Goal: Task Accomplishment & Management: Use online tool/utility

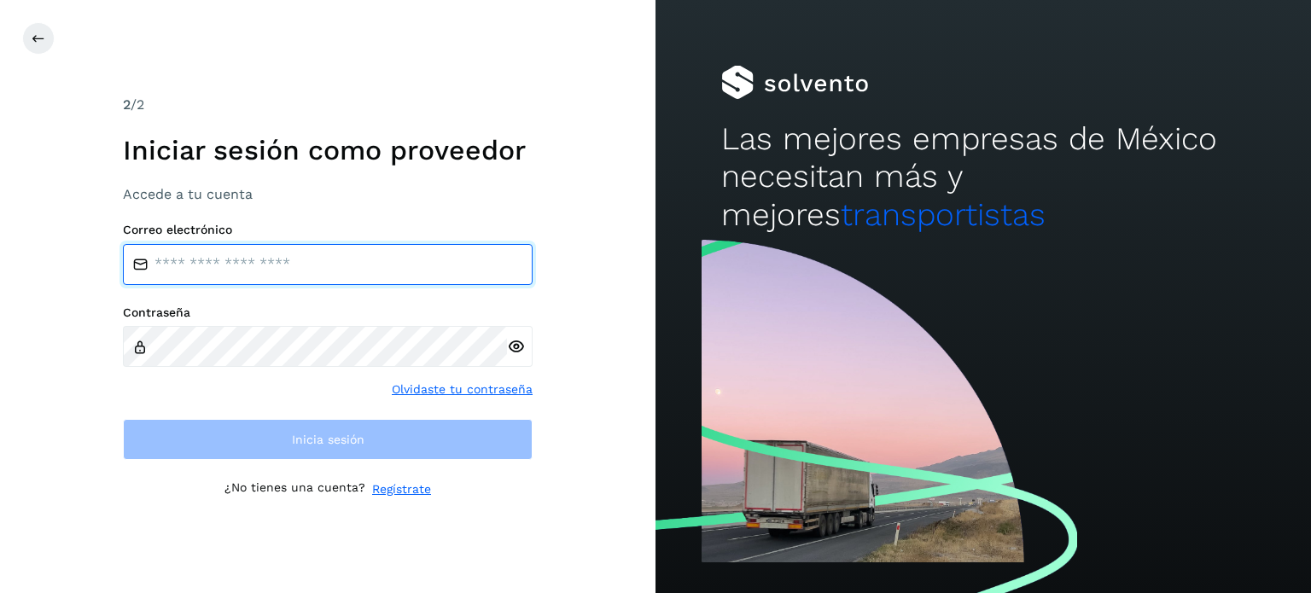
type input "**********"
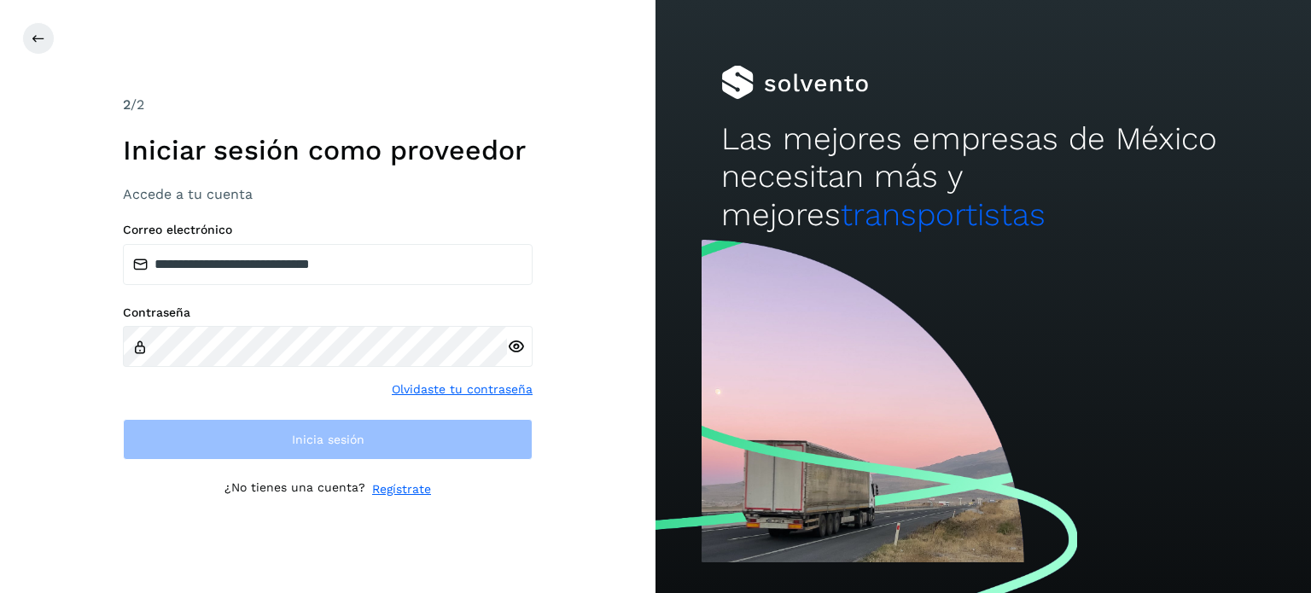
click at [470, 463] on div "**********" at bounding box center [328, 297] width 410 height 404
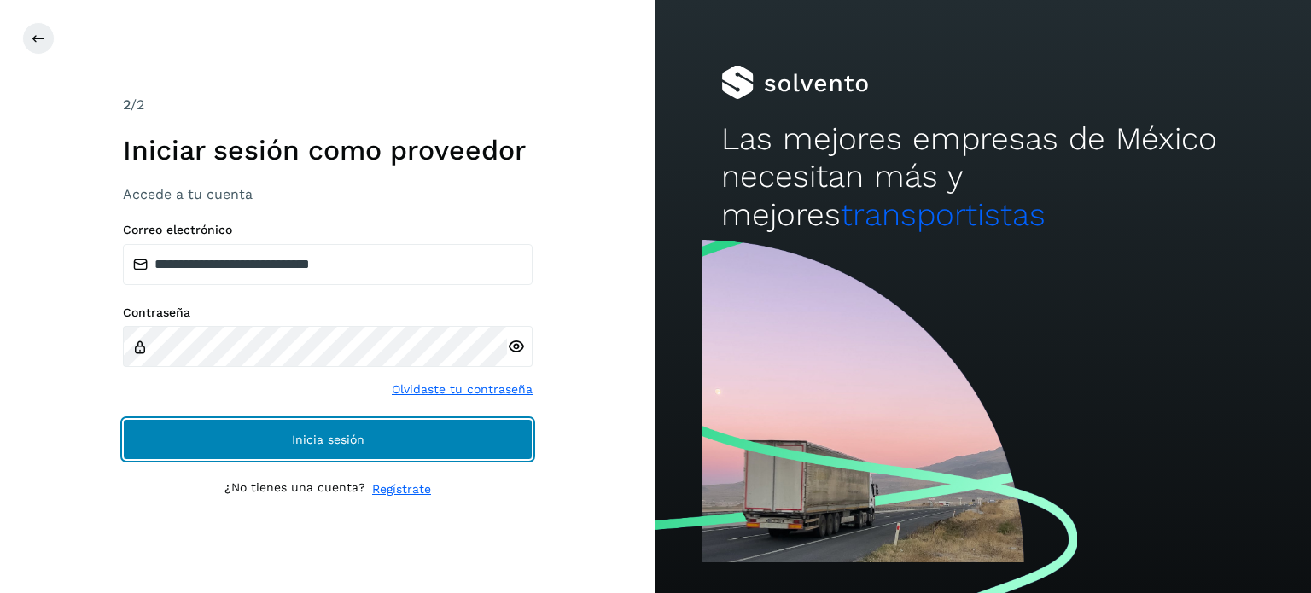
click at [459, 443] on button "Inicia sesión" at bounding box center [328, 439] width 410 height 41
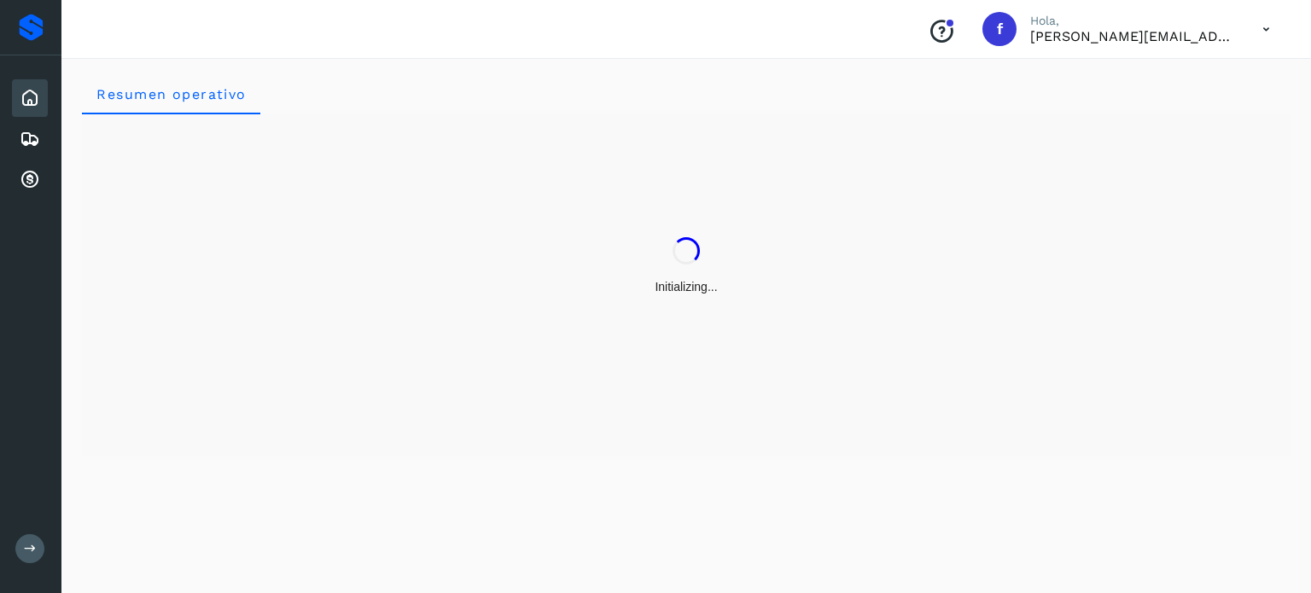
click at [460, 446] on div "Initializing..." at bounding box center [686, 284] width 1209 height 341
click at [33, 130] on icon at bounding box center [30, 139] width 20 height 20
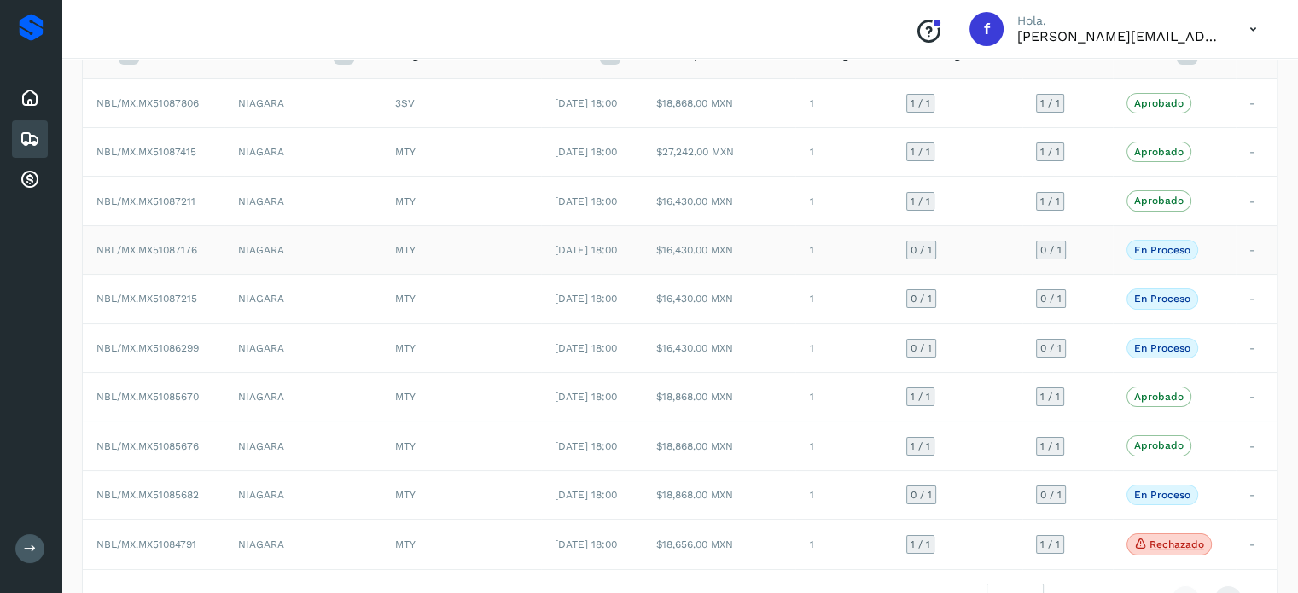
scroll to position [171, 0]
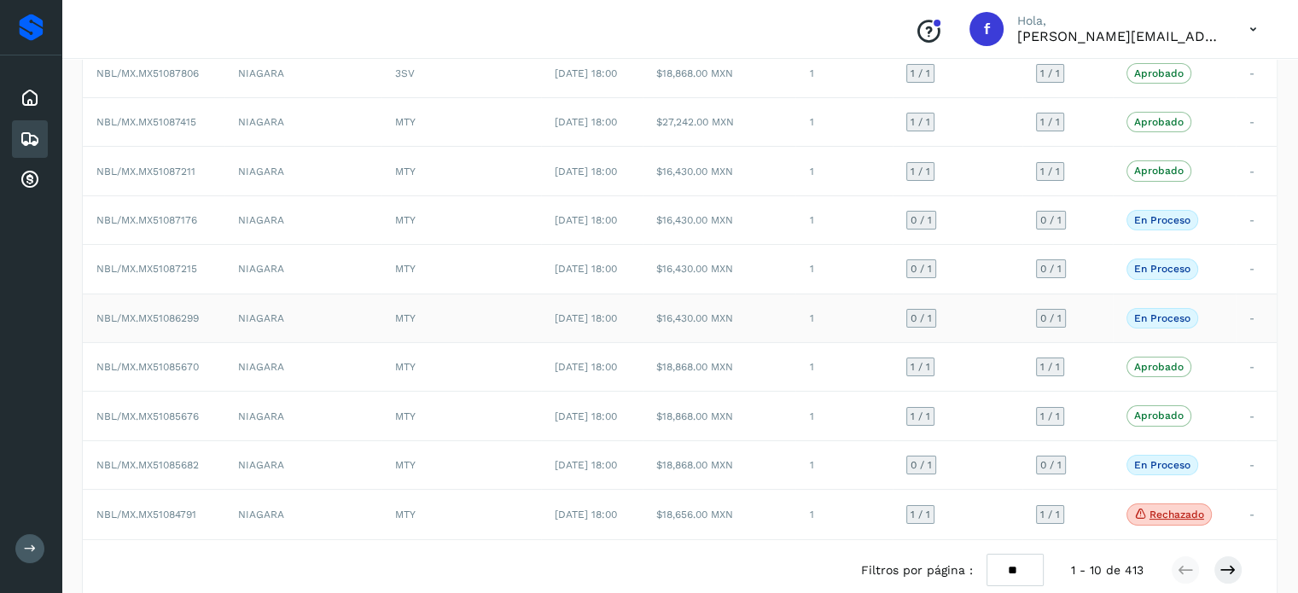
click at [172, 320] on span "NBL/MX.MX51086299" at bounding box center [147, 318] width 102 height 12
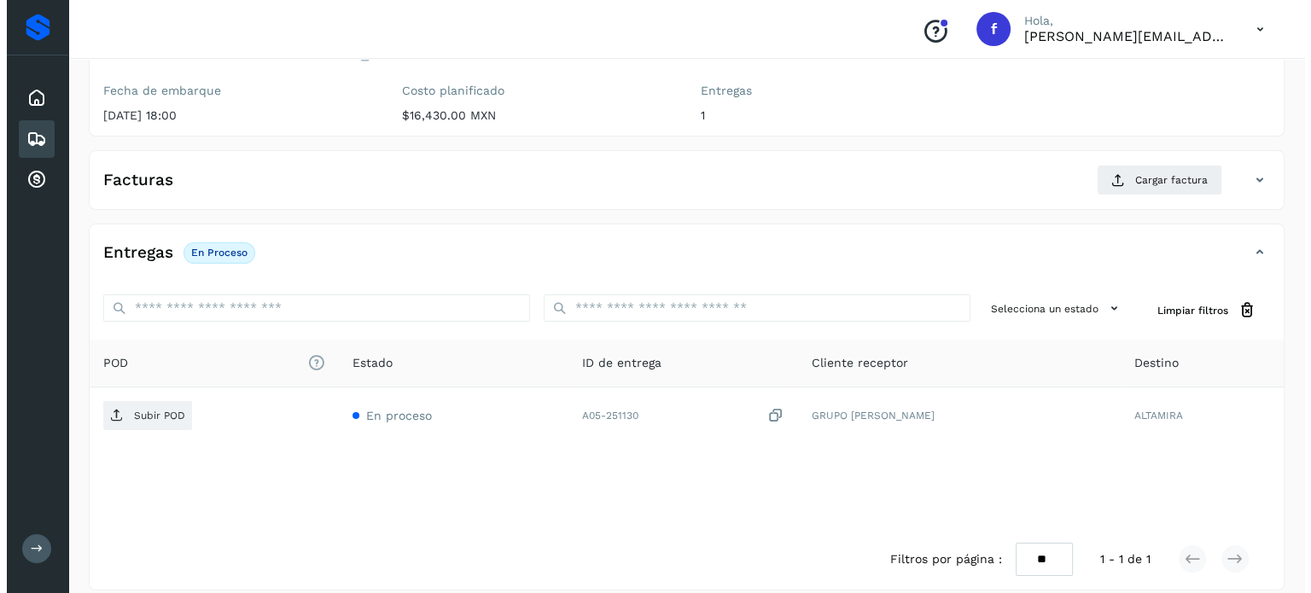
scroll to position [217, 0]
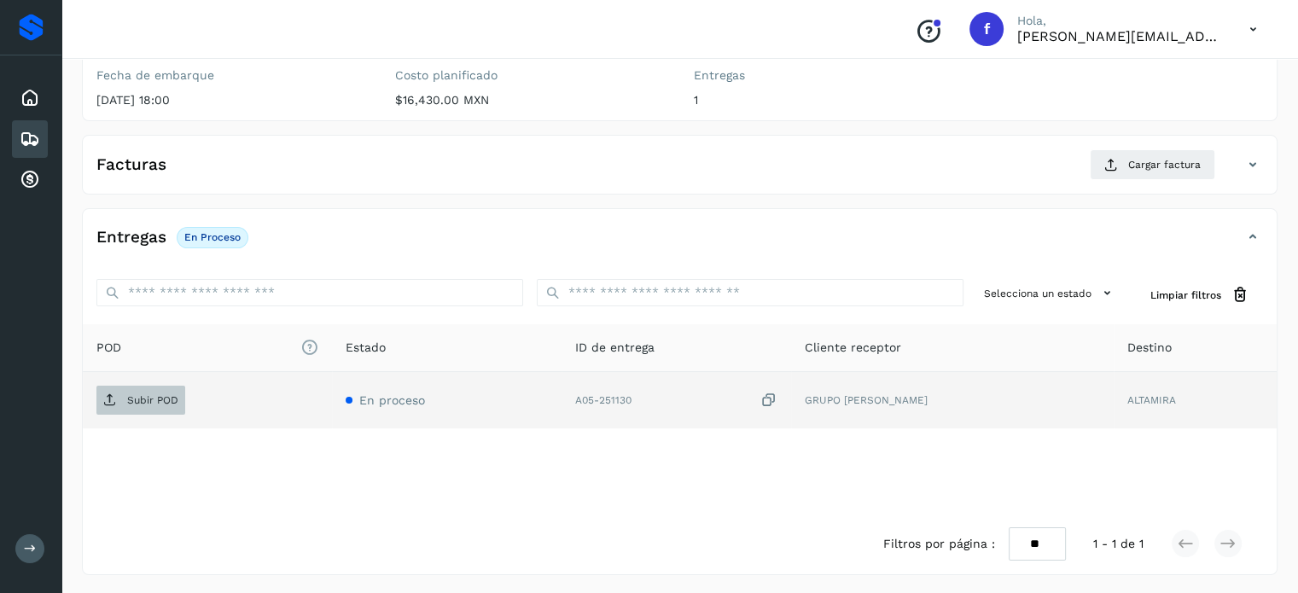
click at [167, 387] on span "Subir POD" at bounding box center [140, 400] width 89 height 27
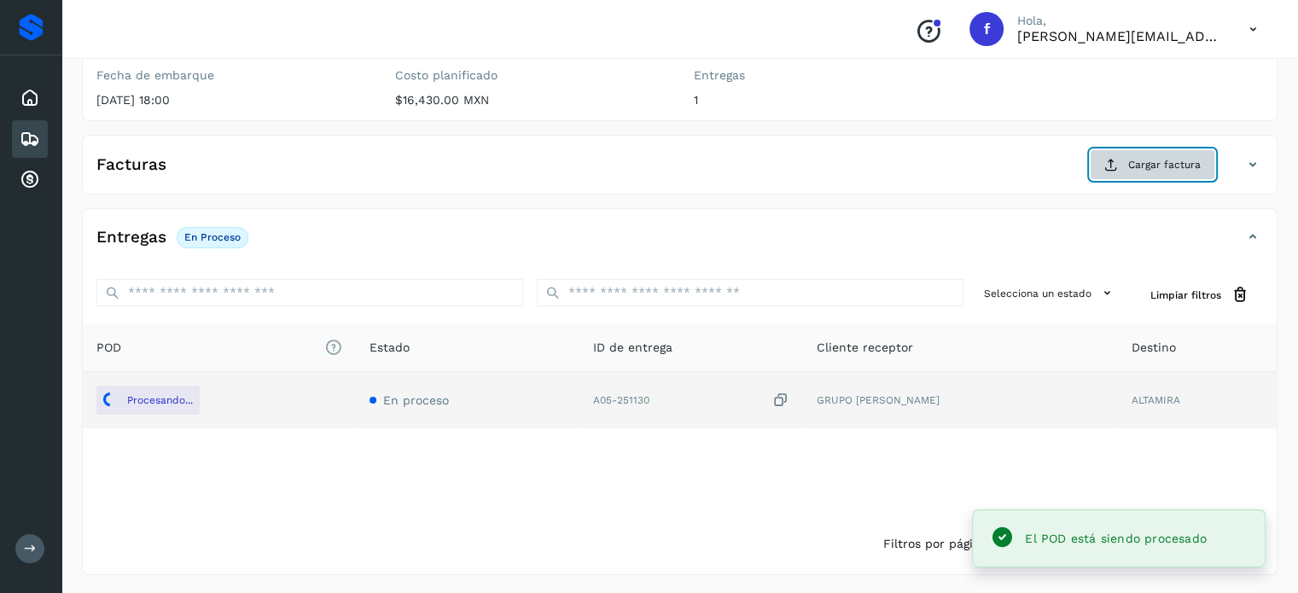
click at [1153, 166] on span "Cargar factura" at bounding box center [1164, 164] width 73 height 15
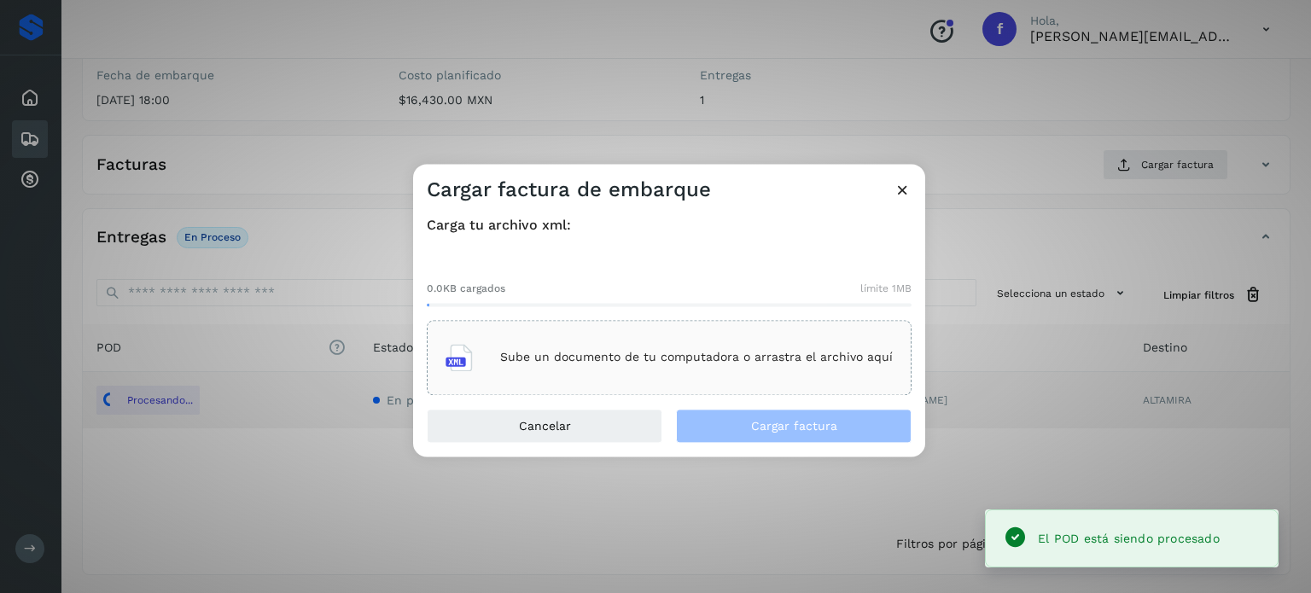
click at [531, 317] on div "0.0KB cargados límite 1MB Sube un documento de tu computadora o arrastra el arc…" at bounding box center [669, 324] width 485 height 142
click at [527, 335] on div "Sube un documento de tu computadora o arrastra el archivo aquí" at bounding box center [669, 358] width 447 height 46
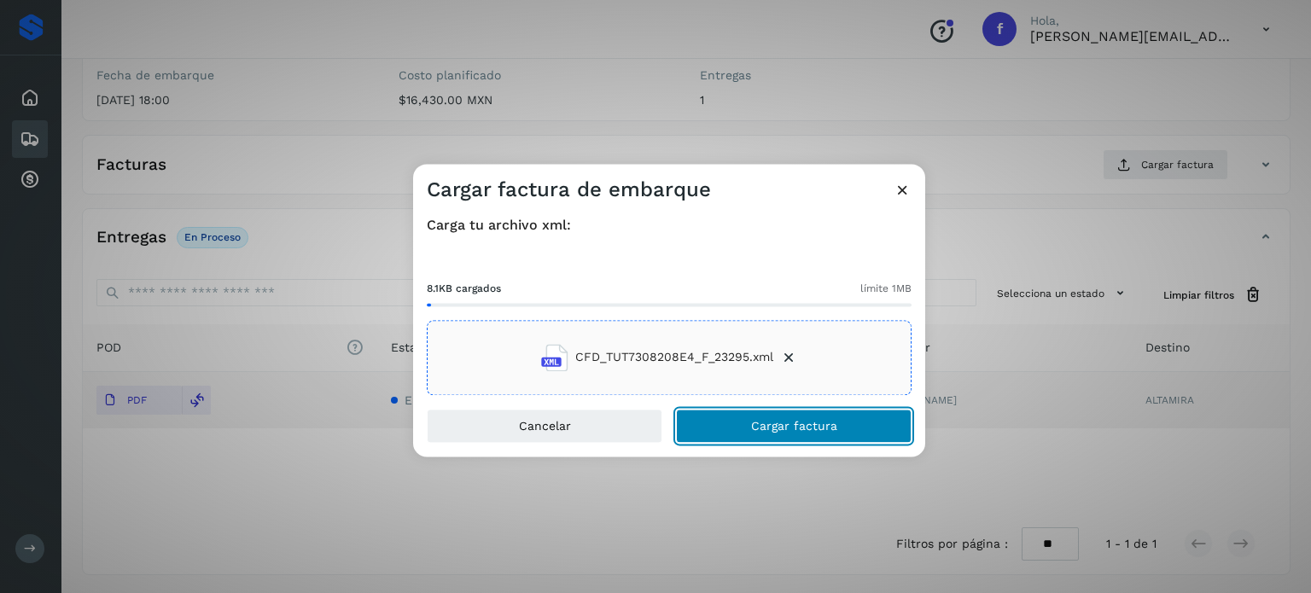
click at [789, 422] on span "Cargar factura" at bounding box center [794, 426] width 86 height 12
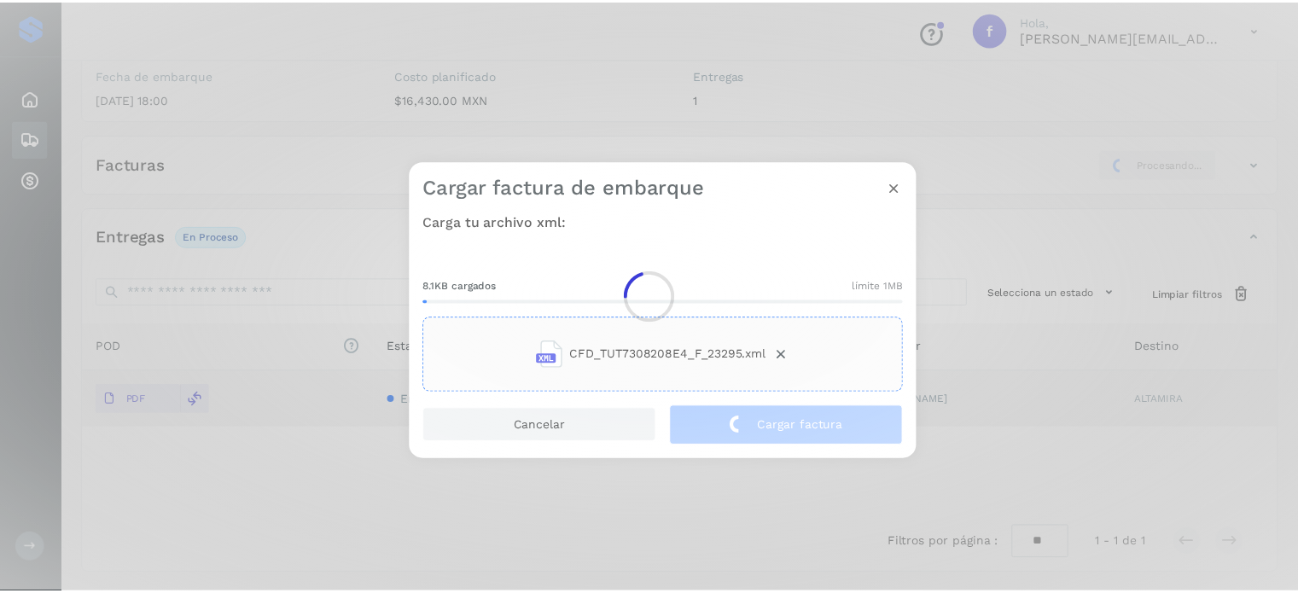
scroll to position [215, 0]
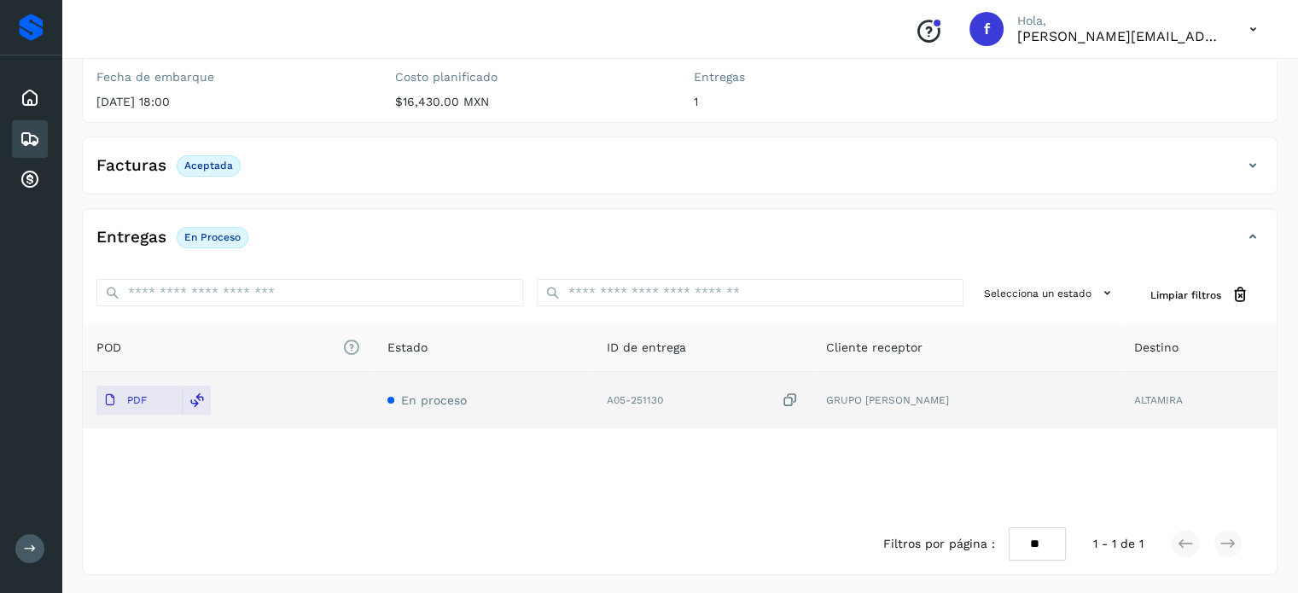
click at [23, 131] on icon at bounding box center [30, 139] width 20 height 20
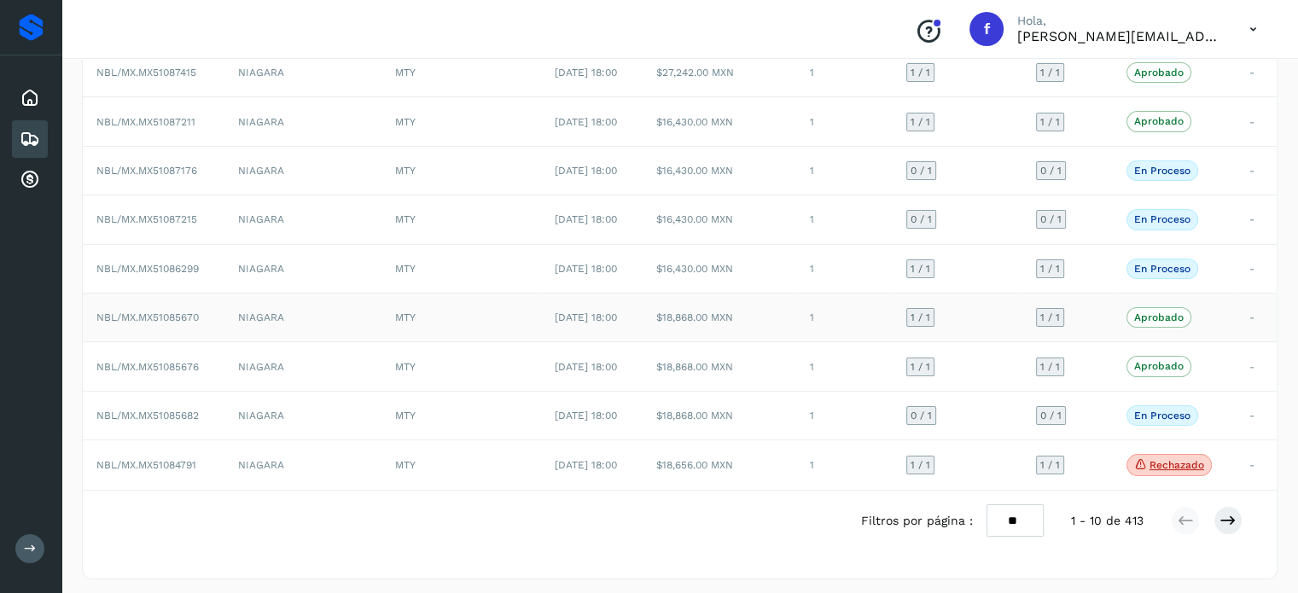
scroll to position [222, 0]
click at [188, 170] on span "NBL/MX.MX51087176" at bounding box center [146, 169] width 101 height 12
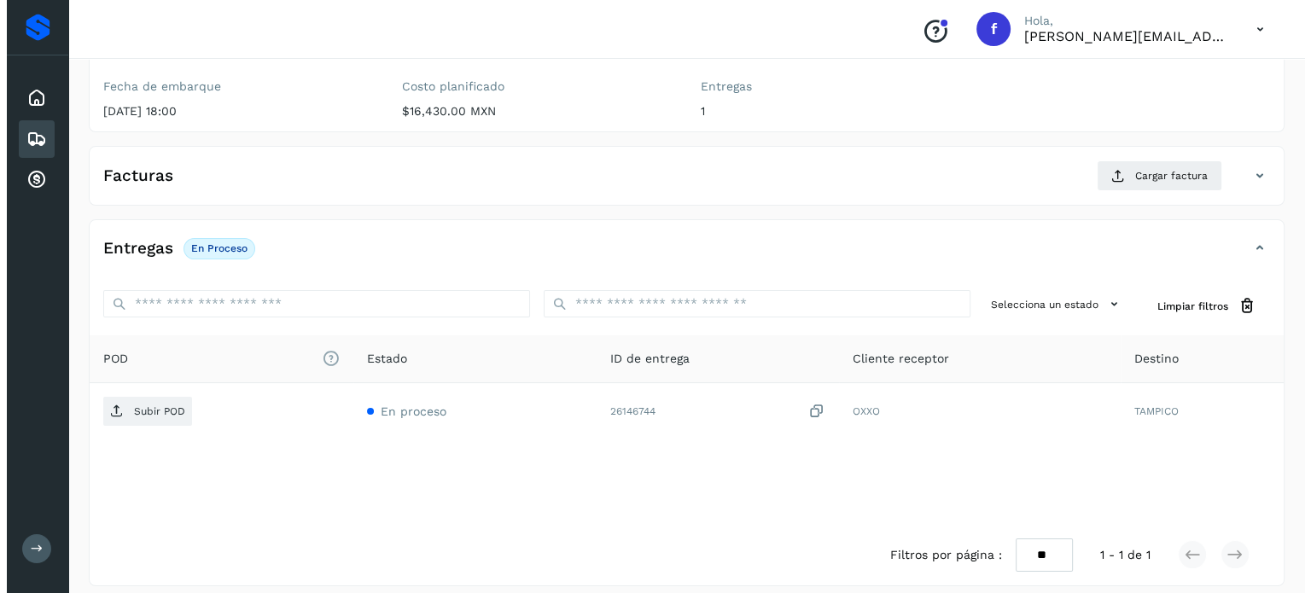
scroll to position [217, 0]
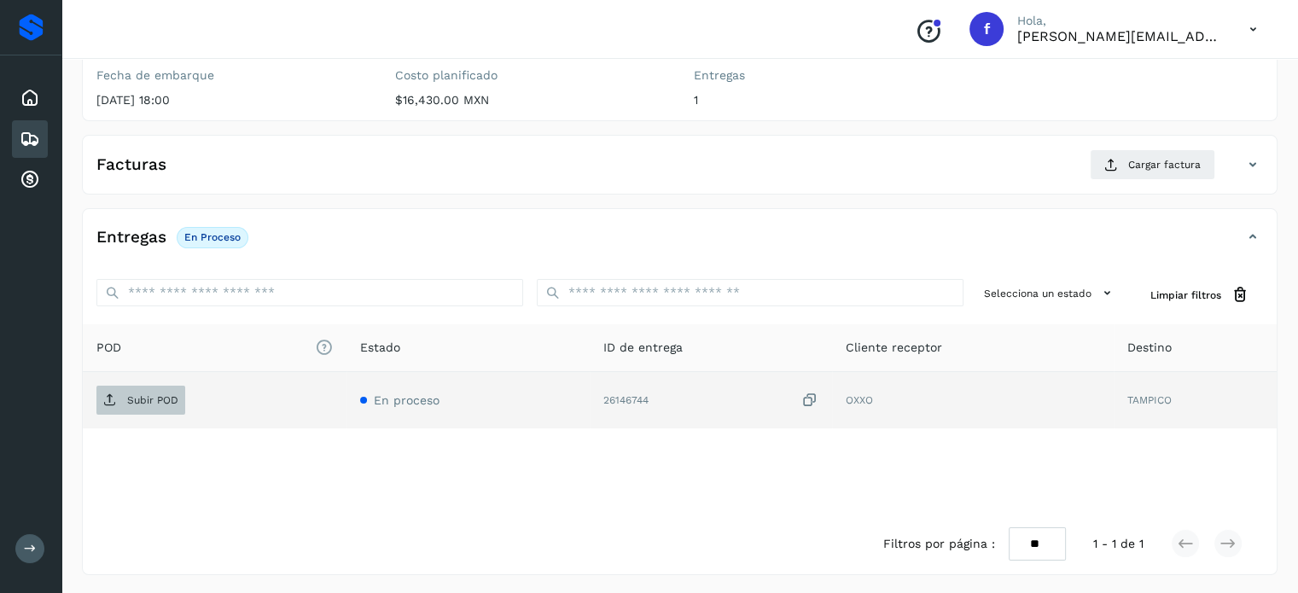
click at [154, 387] on span "Subir POD" at bounding box center [140, 400] width 89 height 27
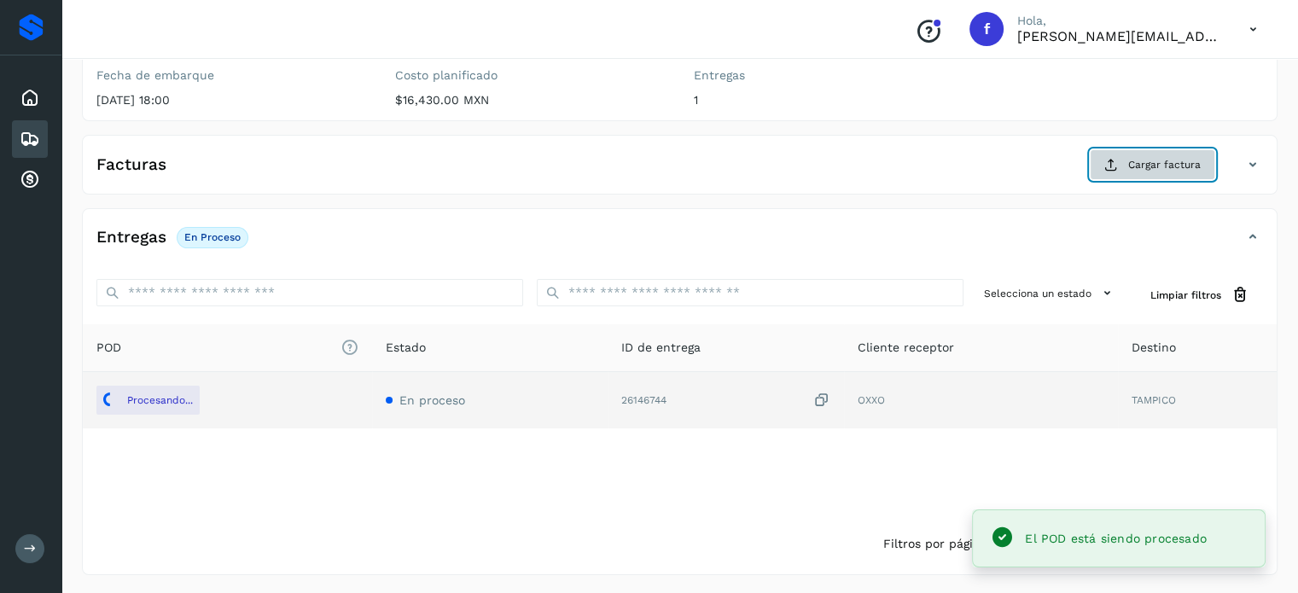
click at [1158, 173] on button "Cargar factura" at bounding box center [1152, 164] width 125 height 31
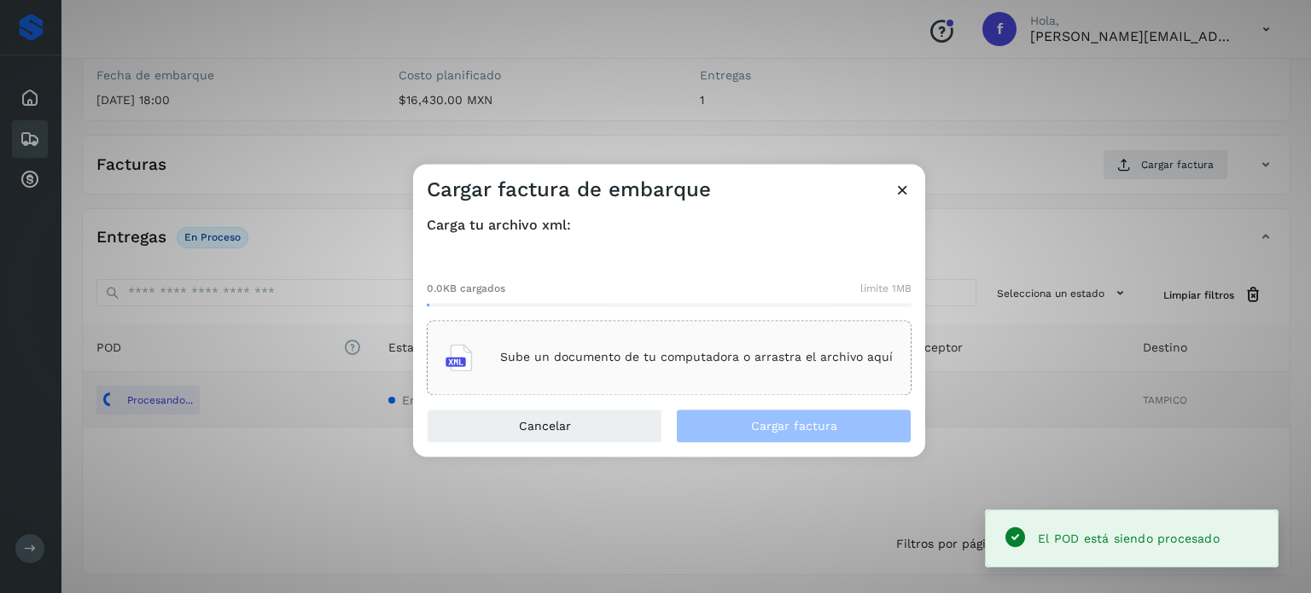
click at [598, 330] on div "Sube un documento de tu computadora o arrastra el archivo aquí" at bounding box center [669, 357] width 485 height 75
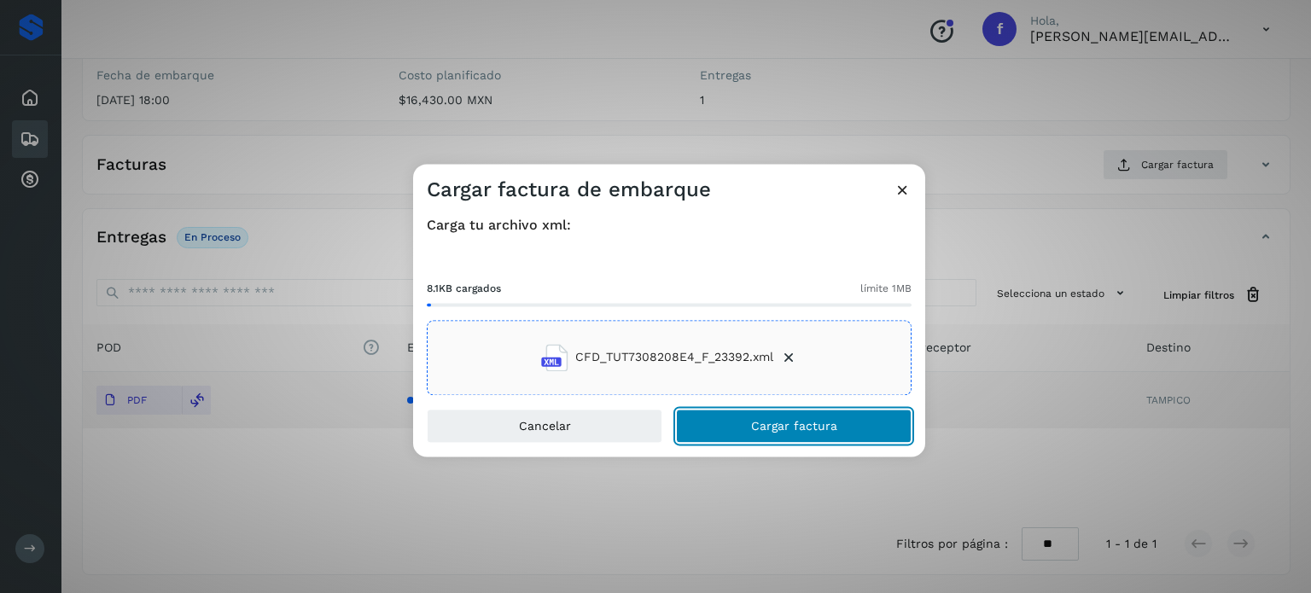
click at [755, 427] on span "Cargar factura" at bounding box center [794, 426] width 86 height 12
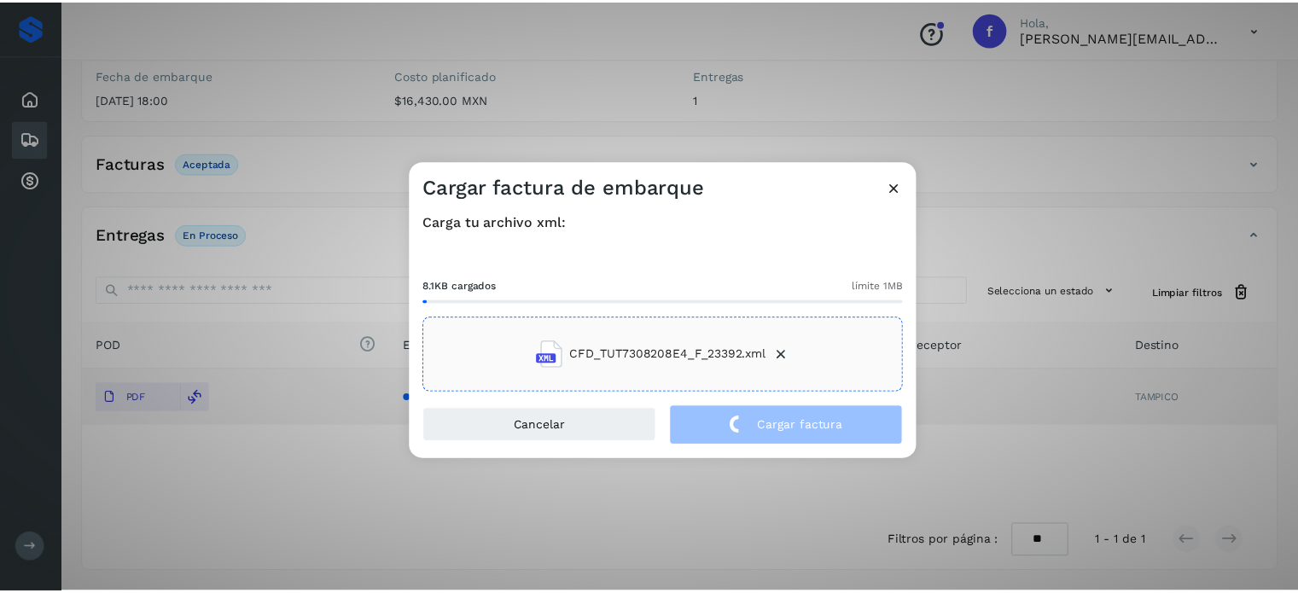
scroll to position [215, 0]
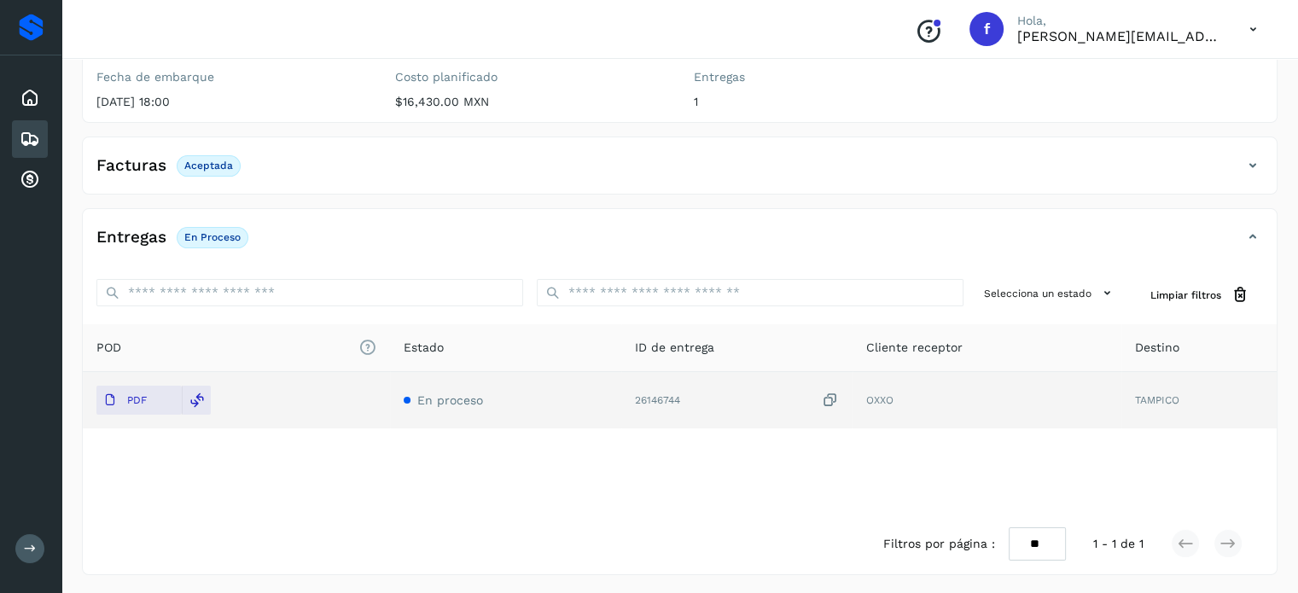
click at [9, 137] on div "Inicio Embarques Cuentas por cobrar" at bounding box center [30, 138] width 61 height 167
click at [20, 138] on icon at bounding box center [30, 139] width 20 height 20
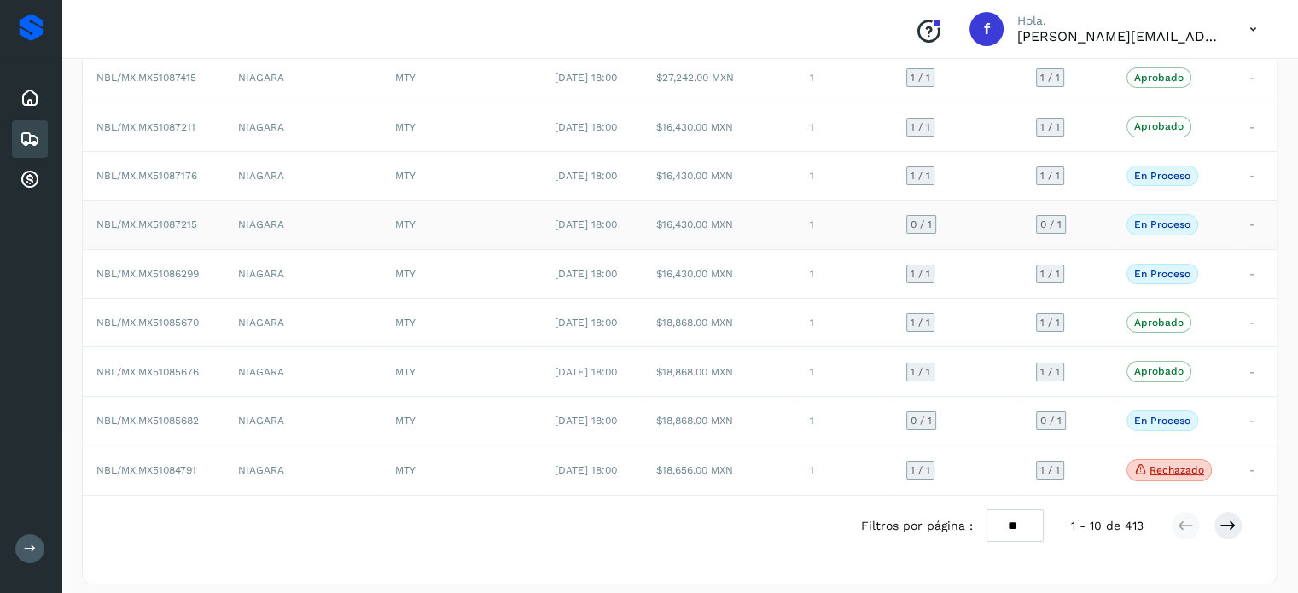
click at [171, 218] on span "NBL/MX.MX51087215" at bounding box center [146, 224] width 101 height 12
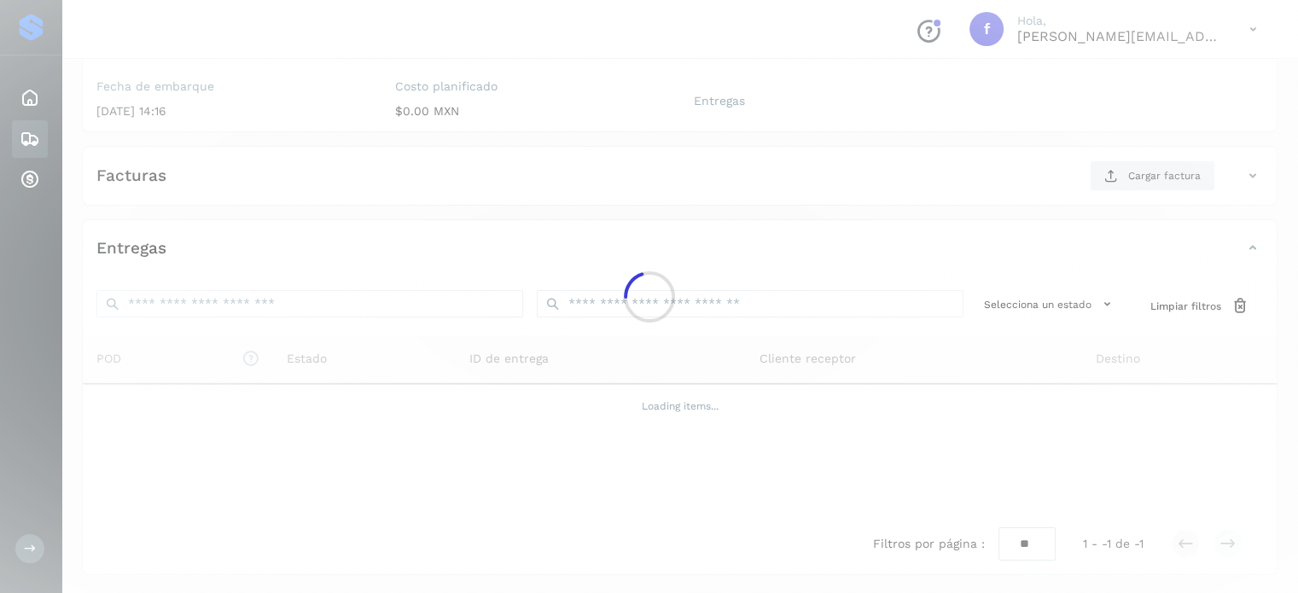
scroll to position [215, 0]
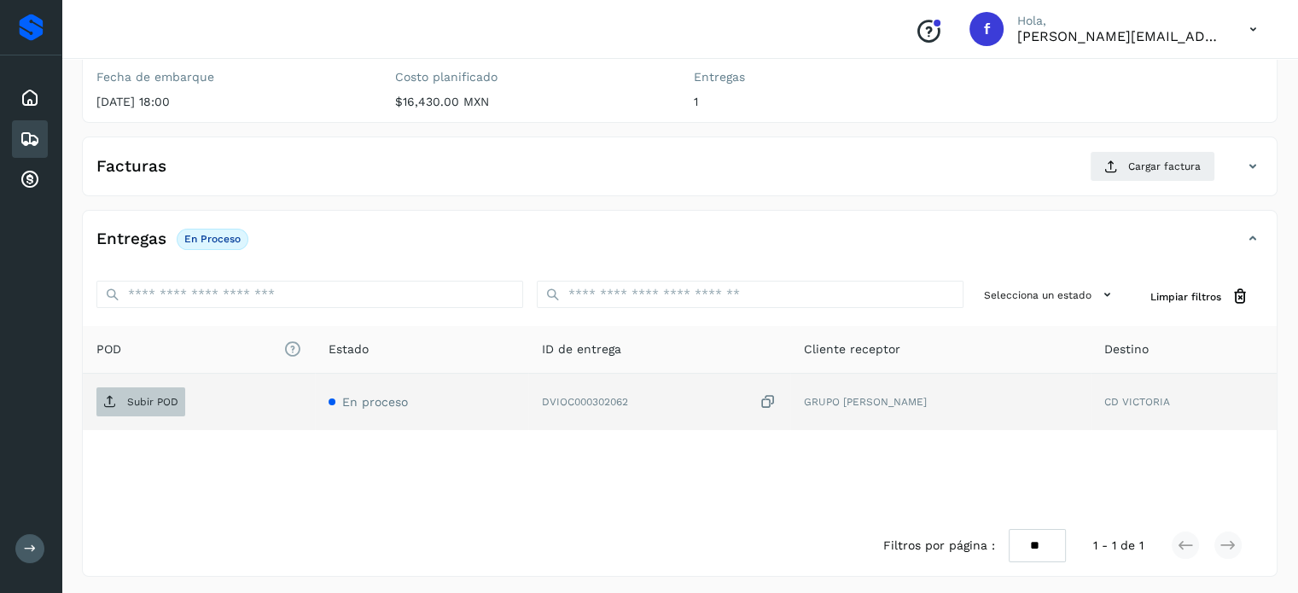
click at [139, 388] on span "Subir POD" at bounding box center [140, 401] width 89 height 27
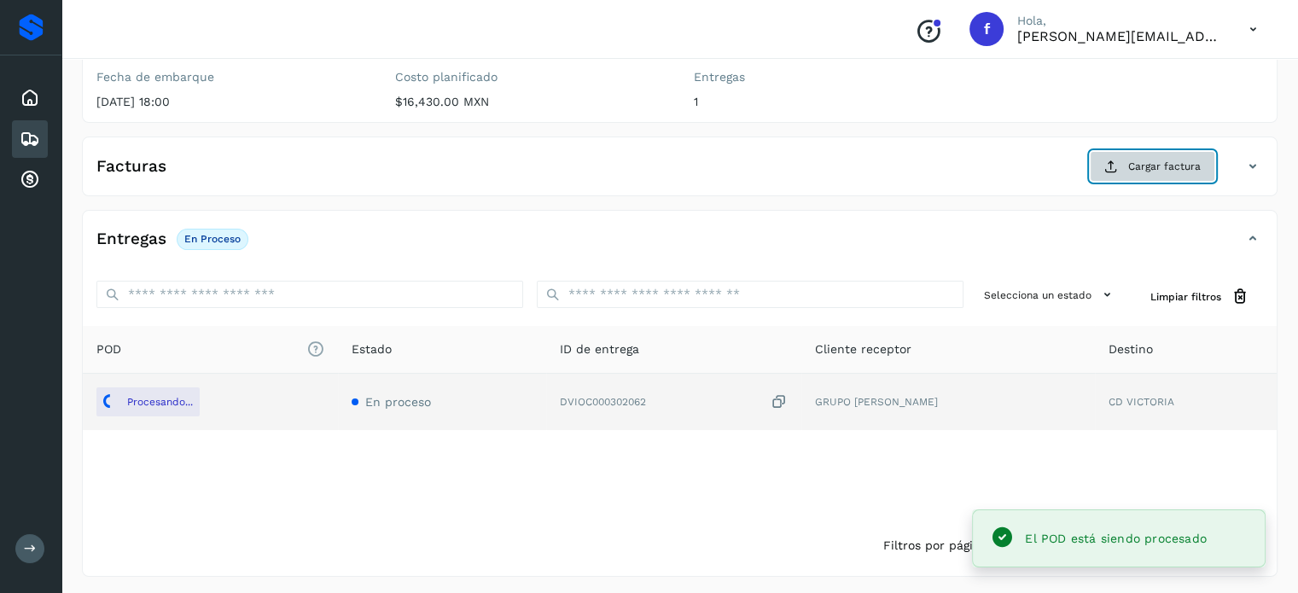
click at [1133, 160] on span "Cargar factura" at bounding box center [1164, 166] width 73 height 15
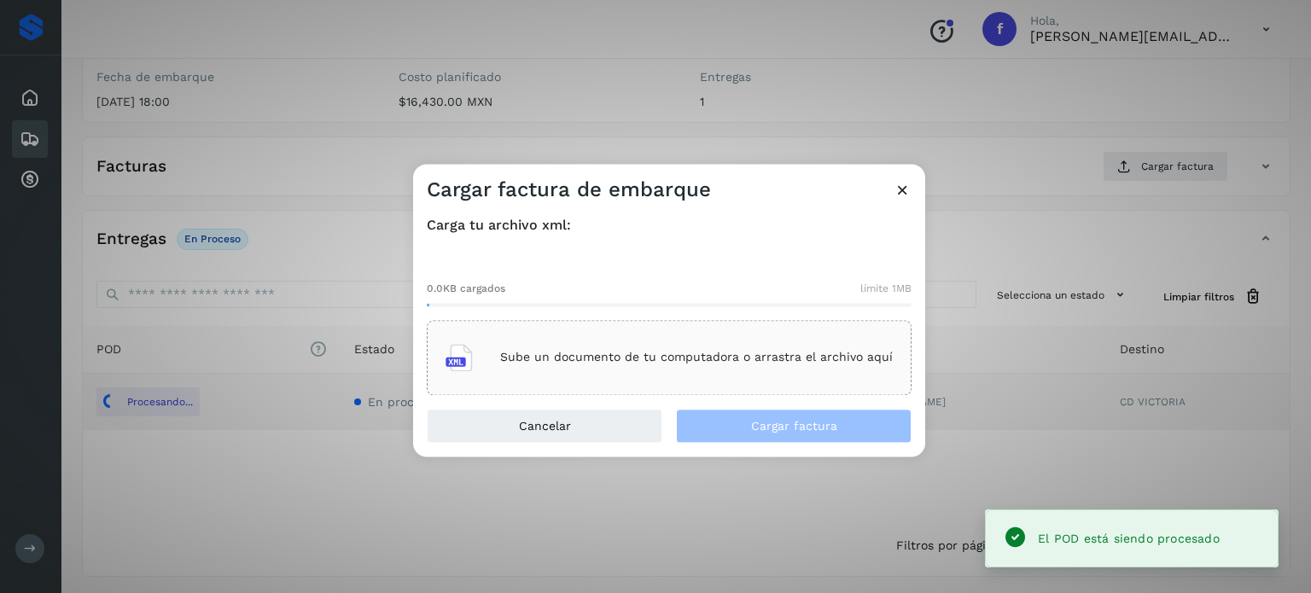
click at [754, 335] on div "Sube un documento de tu computadora o arrastra el archivo aquí" at bounding box center [669, 358] width 447 height 46
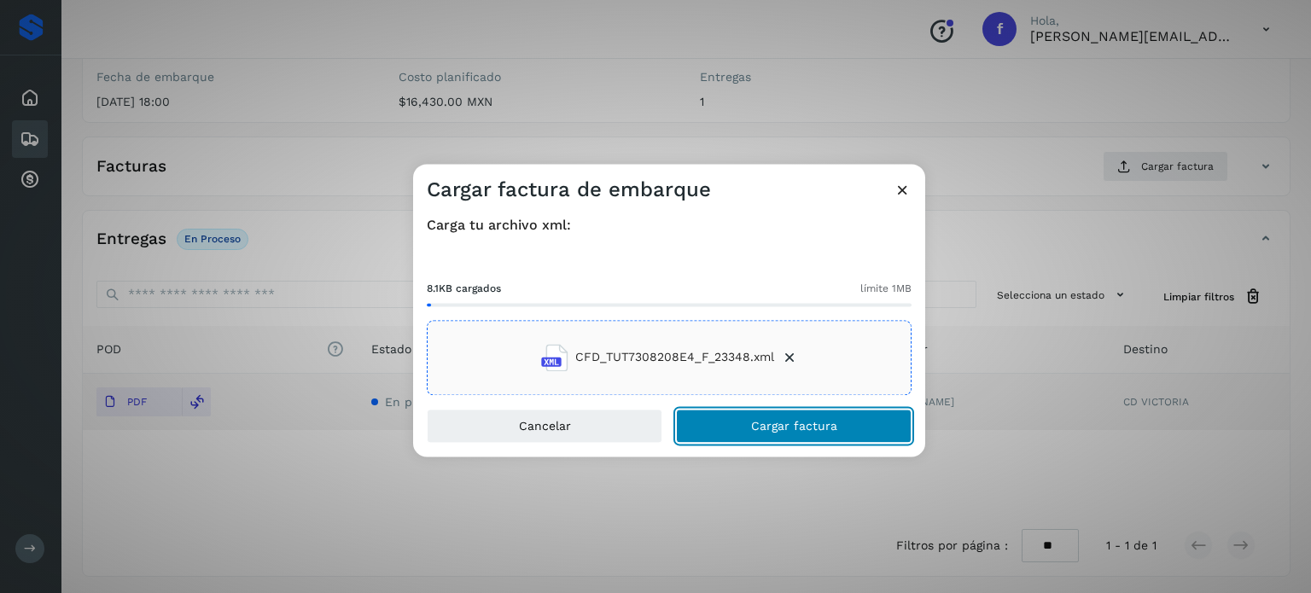
click at [765, 424] on span "Cargar factura" at bounding box center [794, 426] width 86 height 12
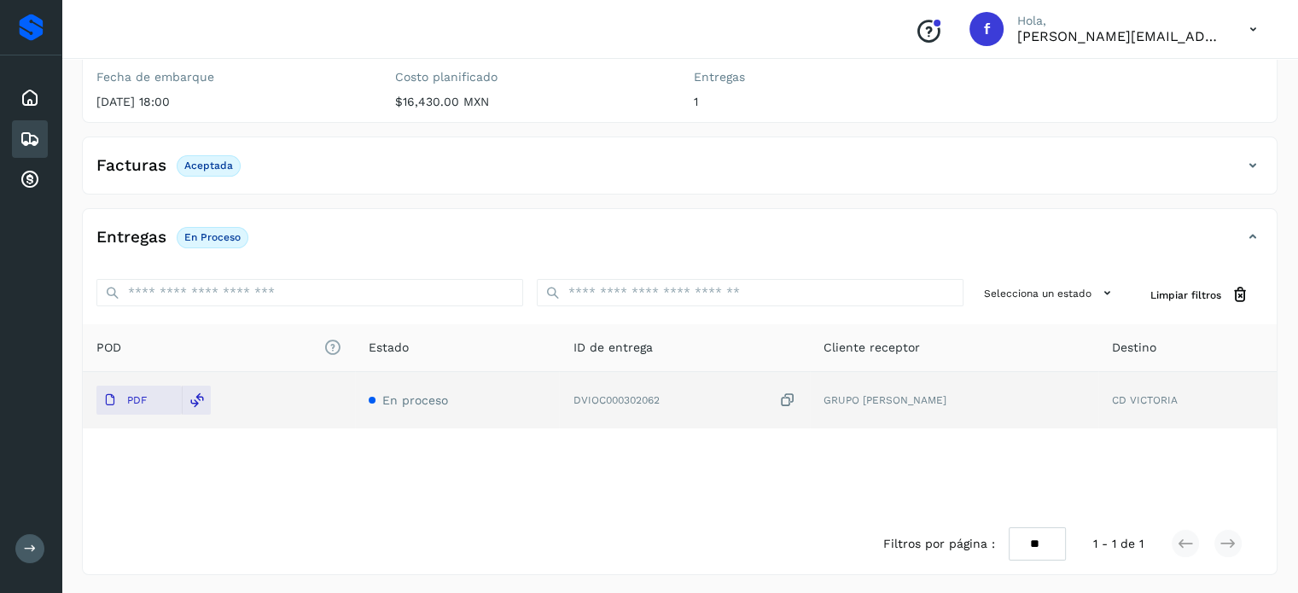
click at [24, 137] on icon at bounding box center [30, 139] width 20 height 20
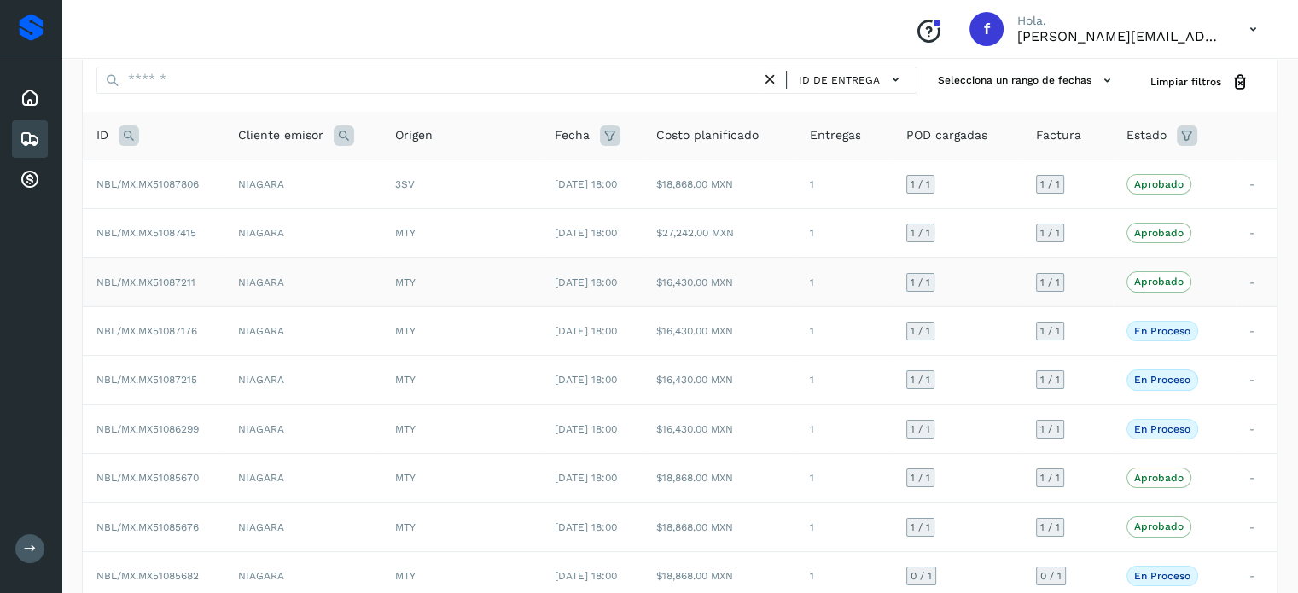
scroll to position [85, 0]
